Goal: Task Accomplishment & Management: Manage account settings

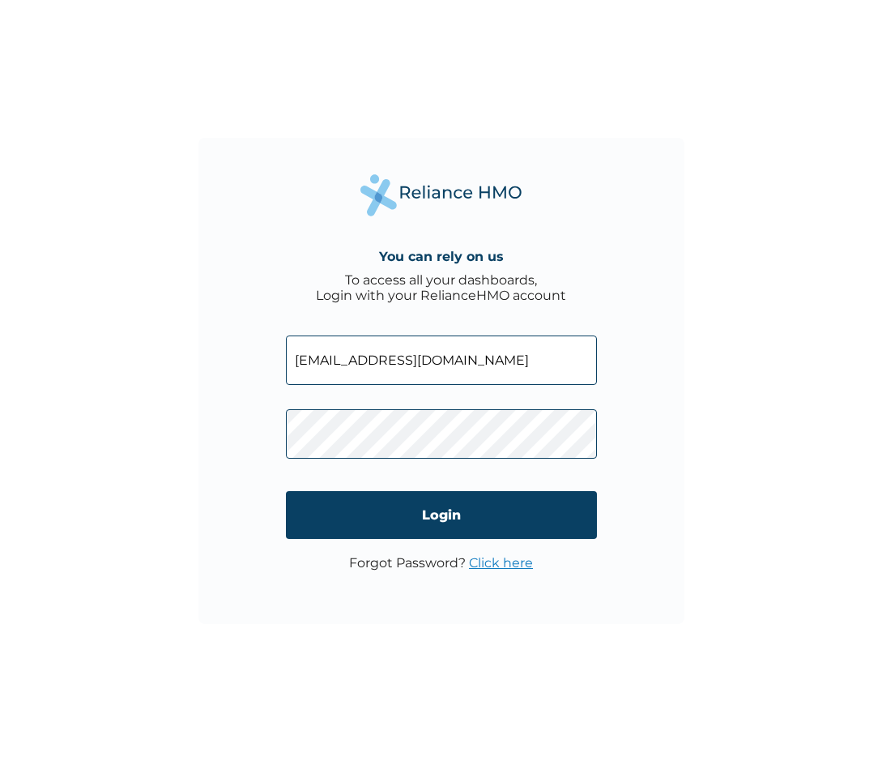
type input "[EMAIL_ADDRESS][DOMAIN_NAME]"
click at [435, 570] on div "Forgot Password? Click here" at bounding box center [441, 571] width 184 height 32
click at [436, 565] on p "Forgot Password? Click here" at bounding box center [441, 562] width 184 height 15
click at [495, 565] on link "Click here" at bounding box center [501, 562] width 64 height 15
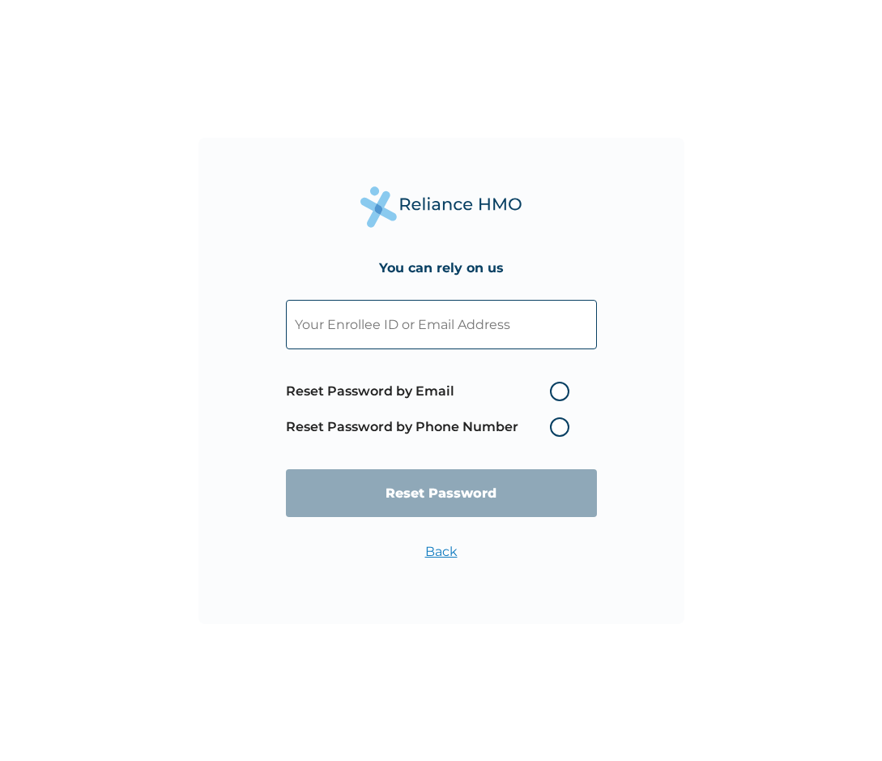
click at [552, 393] on label "Reset Password by Email" at bounding box center [432, 391] width 292 height 19
click at [552, 393] on input "Reset Password by Email" at bounding box center [540, 391] width 26 height 26
radio input "true"
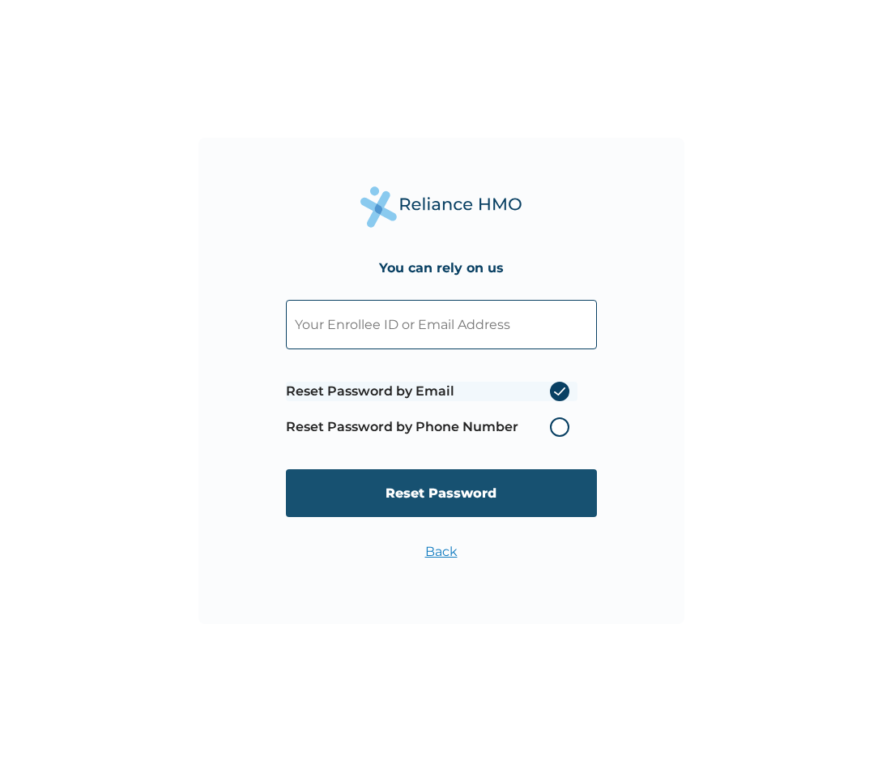
click at [518, 504] on input "Reset Password" at bounding box center [441, 493] width 311 height 48
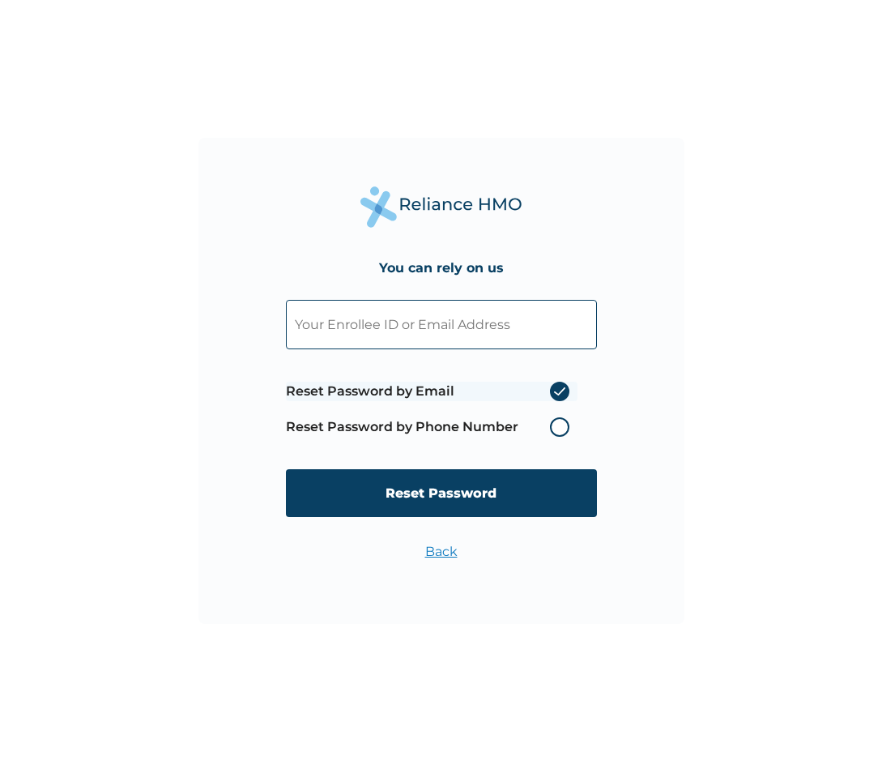
click at [470, 337] on input "text" at bounding box center [441, 324] width 311 height 49
type input "deoladebby2@gmail.com"
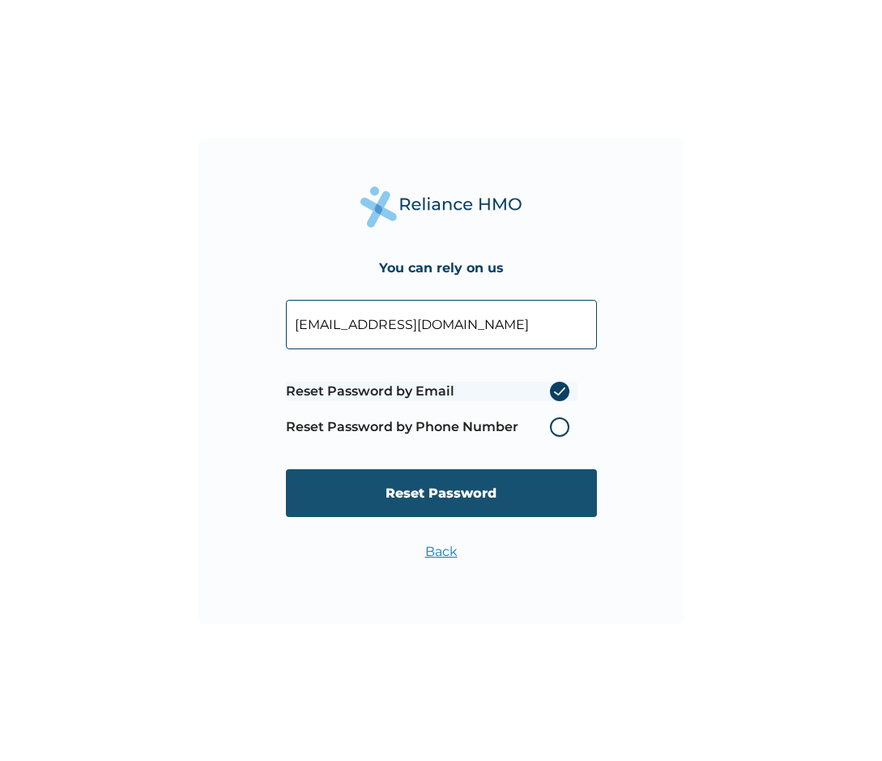
click at [463, 499] on input "Reset Password" at bounding box center [441, 493] width 311 height 48
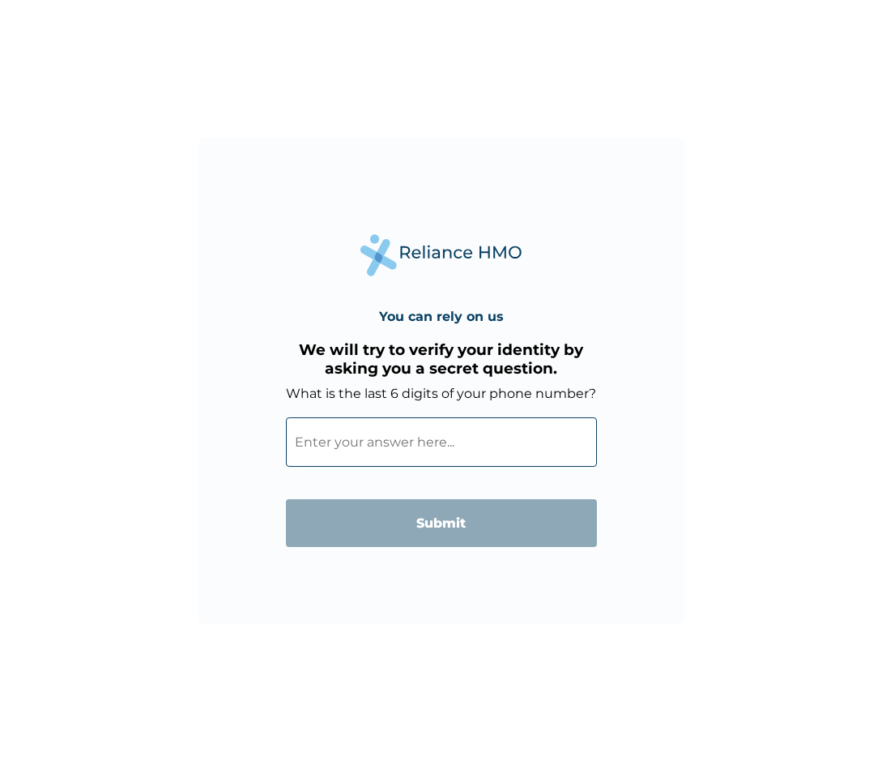
click at [349, 445] on input "What is the last 6 digits of your phone number?" at bounding box center [441, 441] width 311 height 49
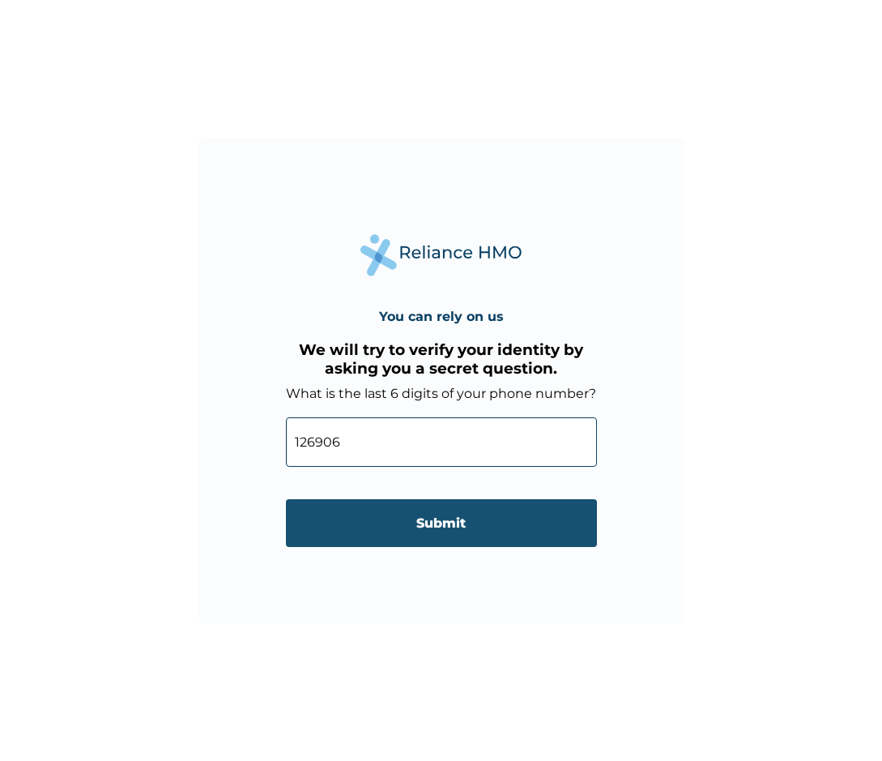
type input "126906"
click at [394, 531] on input "Submit" at bounding box center [441, 523] width 311 height 48
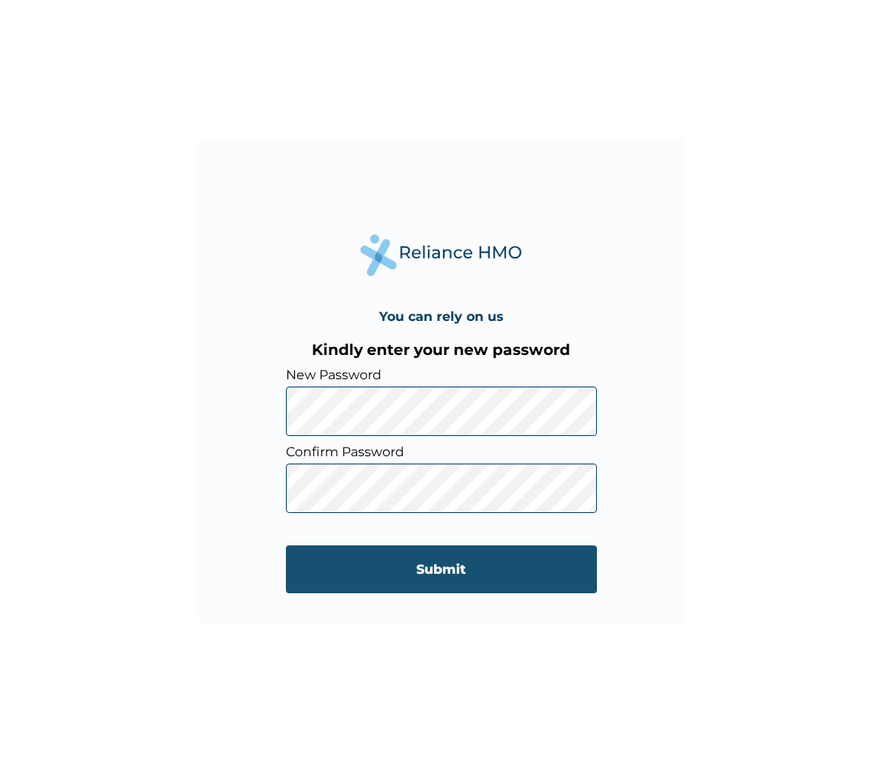
click at [432, 576] on input "Submit" at bounding box center [441, 569] width 311 height 48
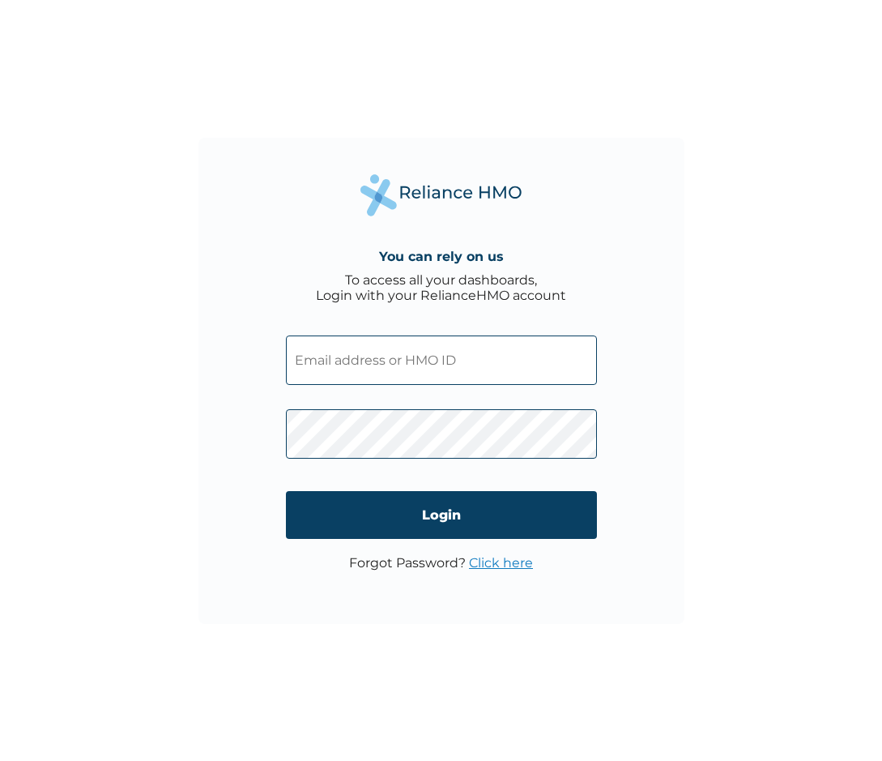
click at [388, 354] on input "text" at bounding box center [441, 359] width 311 height 49
type input "ELN/10793/A"
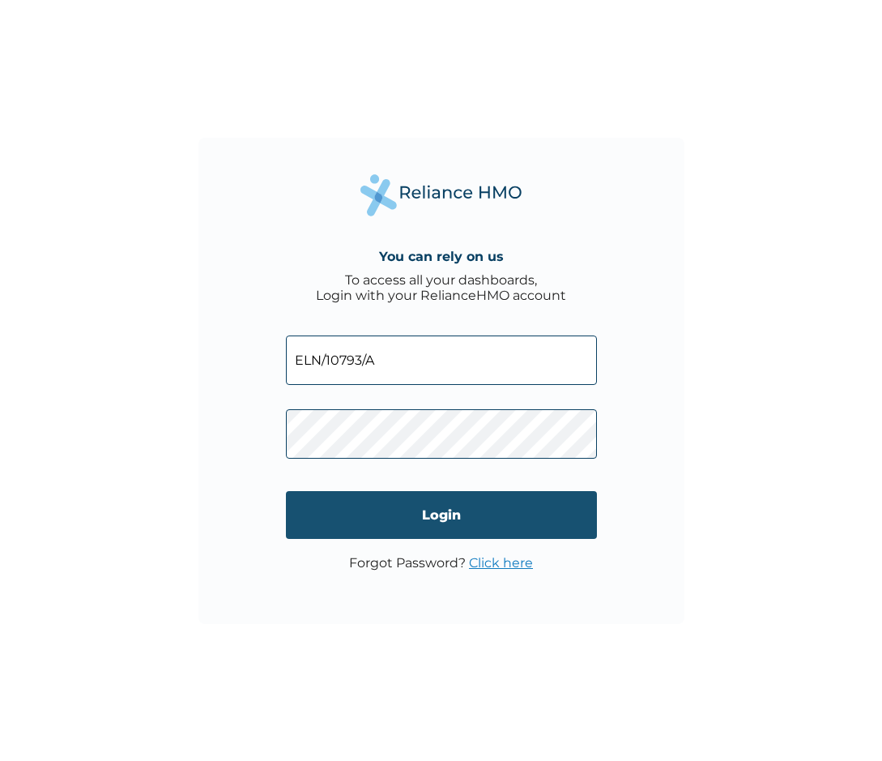
click at [591, 518] on input "Login" at bounding box center [441, 515] width 311 height 48
